Goal: Task Accomplishment & Management: Use online tool/utility

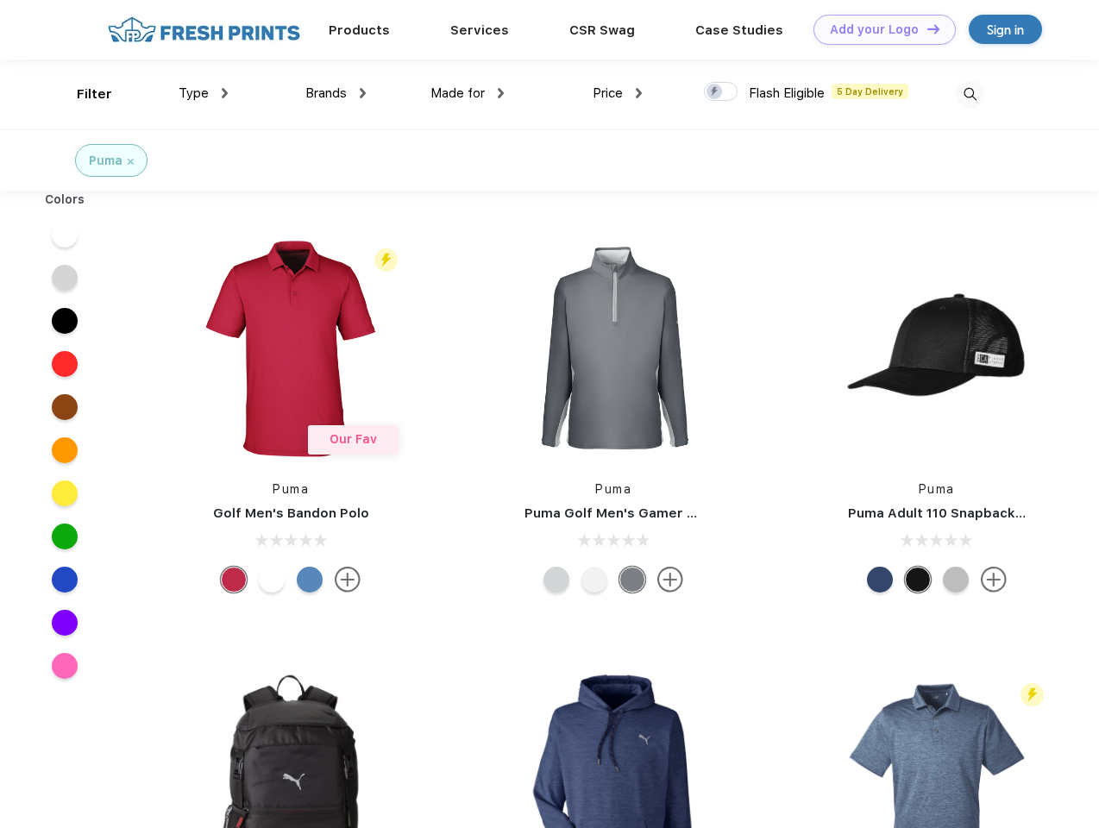
click at [878, 29] on link "Add your Logo Design Tool" at bounding box center [884, 30] width 142 height 30
click at [0, 0] on div "Design Tool" at bounding box center [0, 0] width 0 height 0
click at [926, 28] on link "Add your Logo Design Tool" at bounding box center [884, 30] width 142 height 30
click at [83, 94] on div "Filter" at bounding box center [94, 95] width 35 height 20
click at [204, 93] on span "Type" at bounding box center [194, 93] width 30 height 16
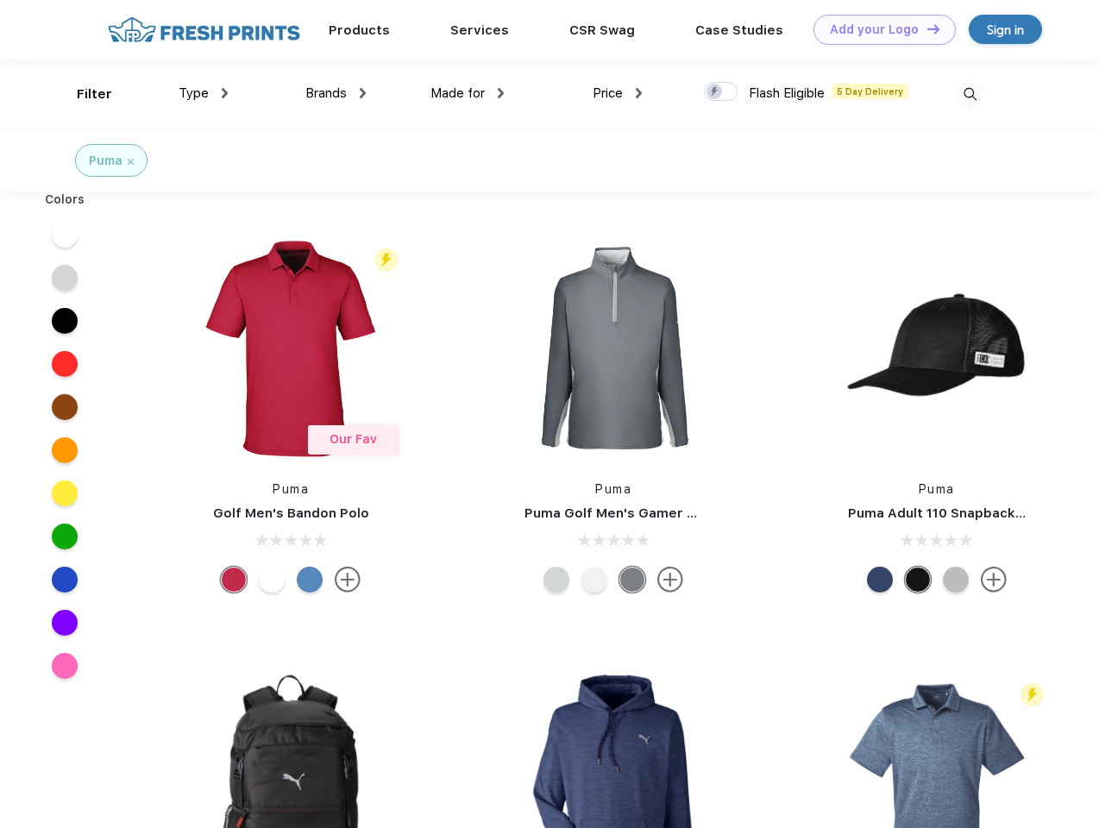
click at [336, 93] on span "Brands" at bounding box center [325, 93] width 41 height 16
click at [468, 93] on span "Made for" at bounding box center [457, 93] width 54 height 16
click at [618, 93] on span "Price" at bounding box center [608, 93] width 30 height 16
click at [721, 92] on div at bounding box center [721, 91] width 34 height 19
click at [715, 92] on input "checkbox" at bounding box center [709, 86] width 11 height 11
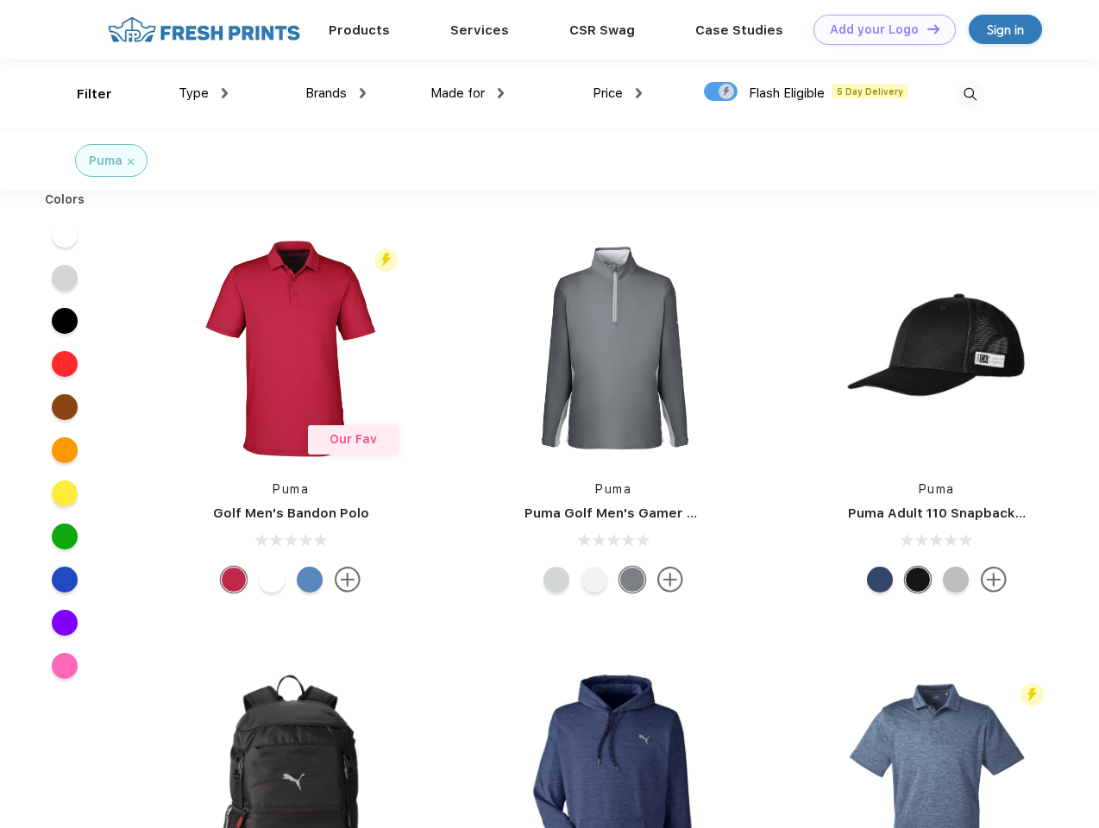
click at [970, 94] on img at bounding box center [970, 94] width 28 height 28
